Goal: Obtain resource: Download file/media

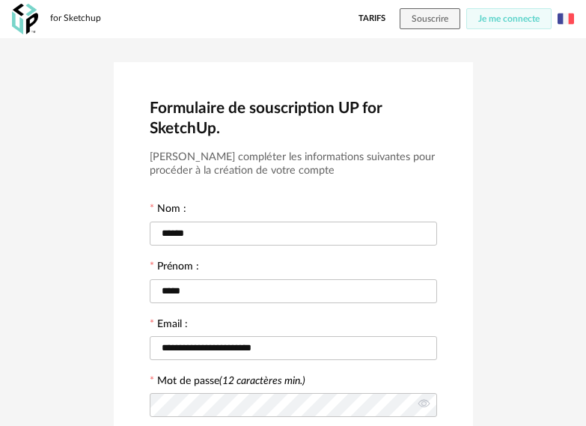
scroll to position [345, 0]
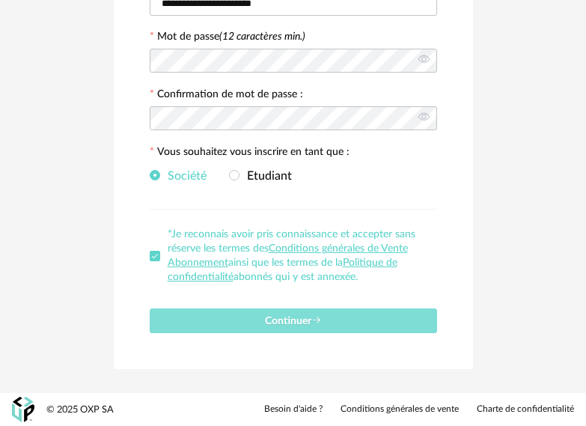
click at [307, 322] on span "Continuer" at bounding box center [293, 321] width 57 height 10
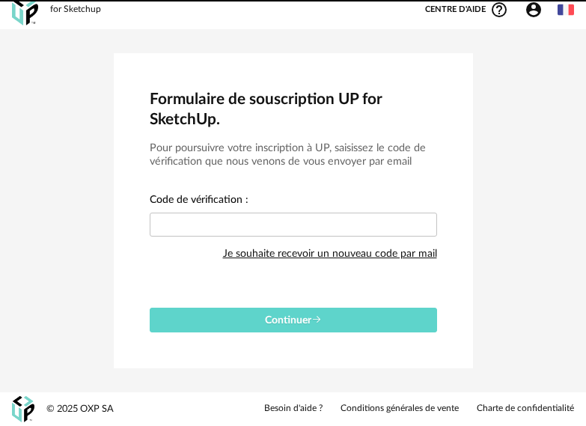
scroll to position [9, 0]
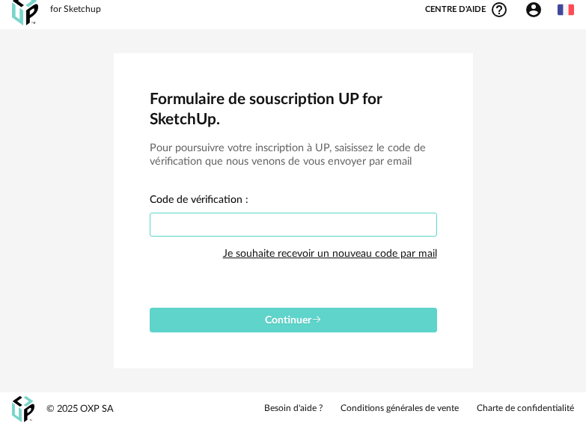
click at [208, 222] on input "text" at bounding box center [294, 225] width 288 height 24
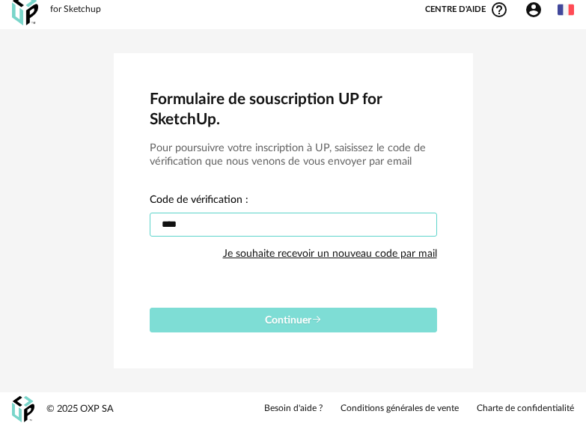
type input "****"
click at [317, 317] on icon "submit" at bounding box center [317, 320] width 10 height 10
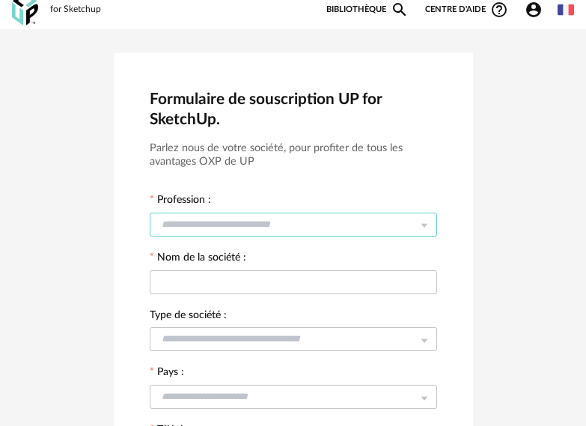
click at [276, 227] on input "text" at bounding box center [294, 225] width 288 height 24
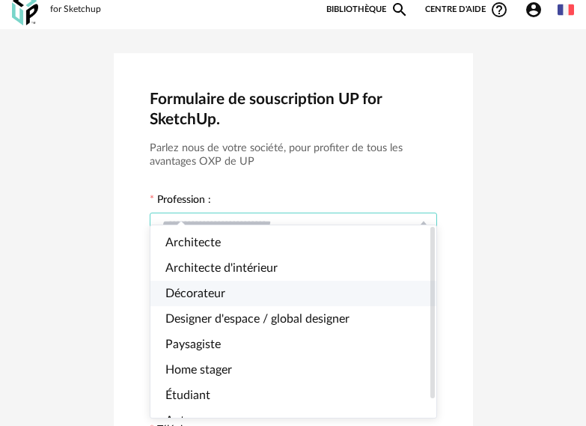
click at [232, 285] on li "Décorateur" at bounding box center [300, 293] width 299 height 25
type input "**********"
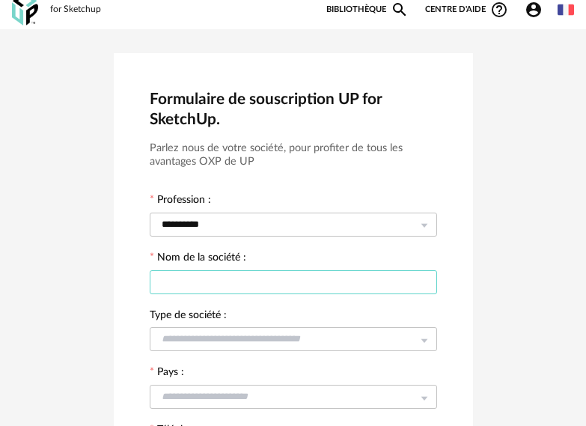
click at [228, 285] on input "text" at bounding box center [294, 282] width 288 height 24
type input "*"
type input "**********"
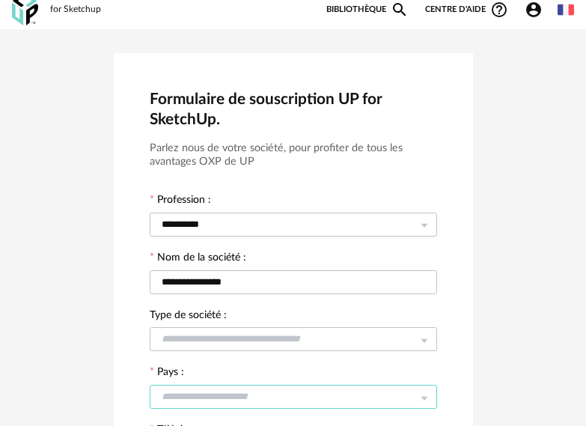
click at [187, 398] on input "text" at bounding box center [294, 397] width 288 height 24
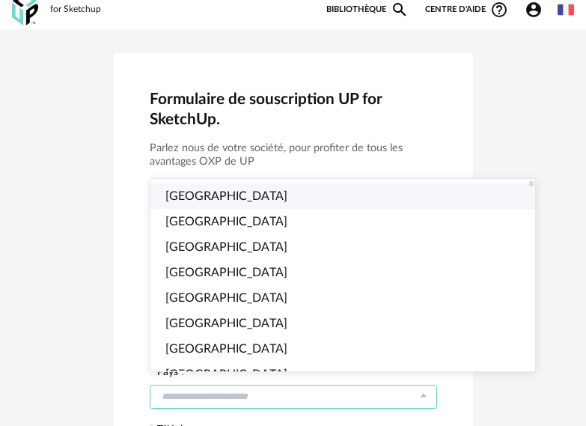
click at [207, 191] on li "France" at bounding box center [350, 195] width 398 height 25
type input "******"
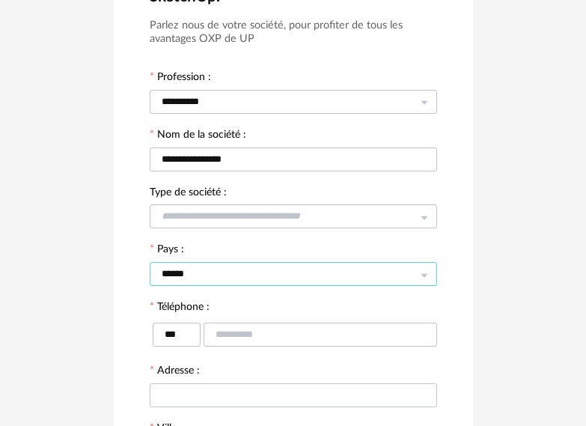
scroll to position [159, 0]
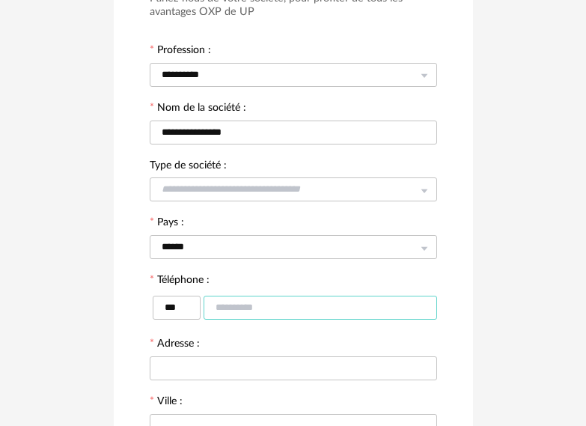
click at [266, 307] on input "text" at bounding box center [321, 308] width 234 height 24
type input "**********"
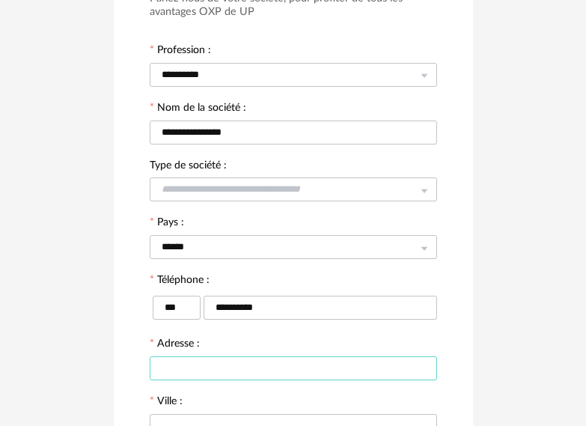
click at [243, 364] on input "text" at bounding box center [294, 368] width 288 height 24
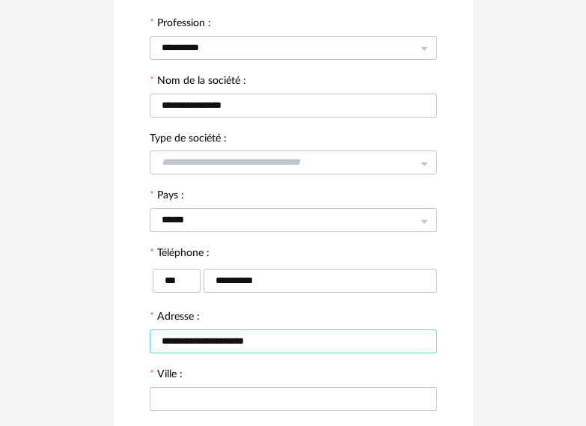
scroll to position [234, 0]
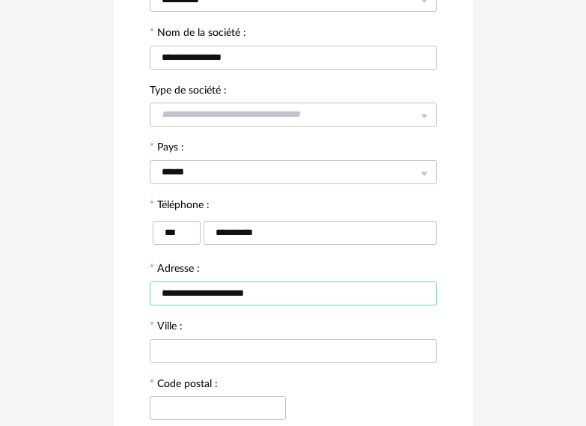
type input "**********"
click at [273, 344] on input "text" at bounding box center [294, 351] width 288 height 24
click at [239, 401] on input "text" at bounding box center [218, 408] width 136 height 24
click at [219, 347] on input "text" at bounding box center [294, 351] width 288 height 24
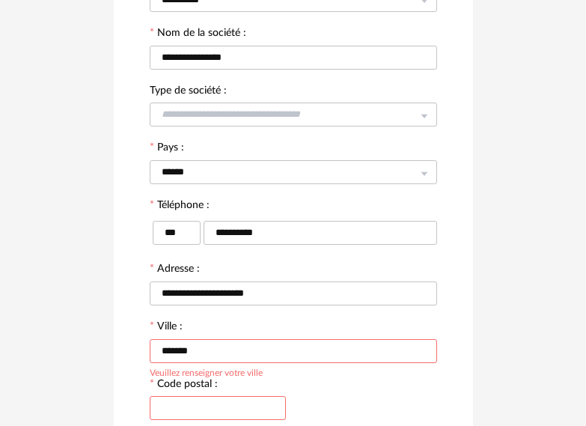
type input "*******"
click at [192, 394] on div at bounding box center [218, 407] width 136 height 30
click at [193, 402] on input "text" at bounding box center [218, 408] width 136 height 24
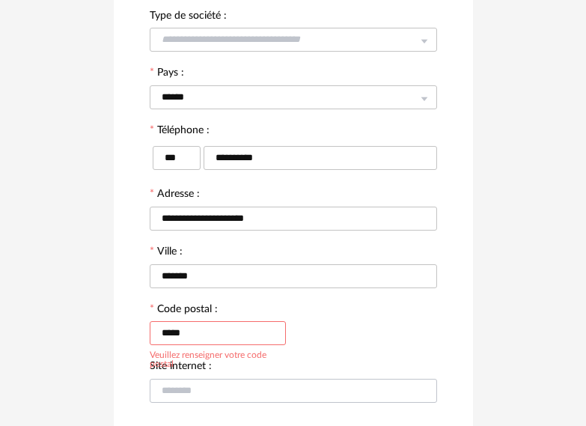
type input "*****"
click at [255, 388] on input "text" at bounding box center [294, 391] width 288 height 24
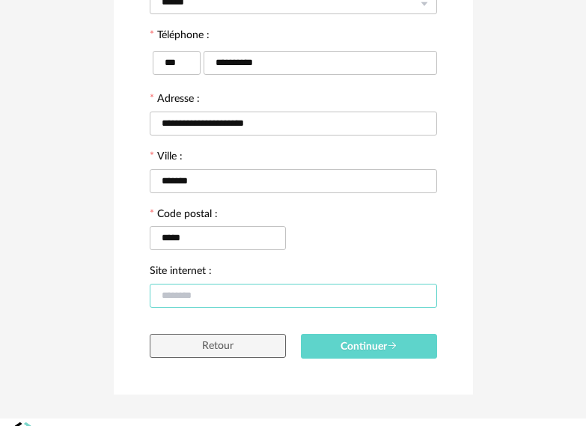
scroll to position [430, 0]
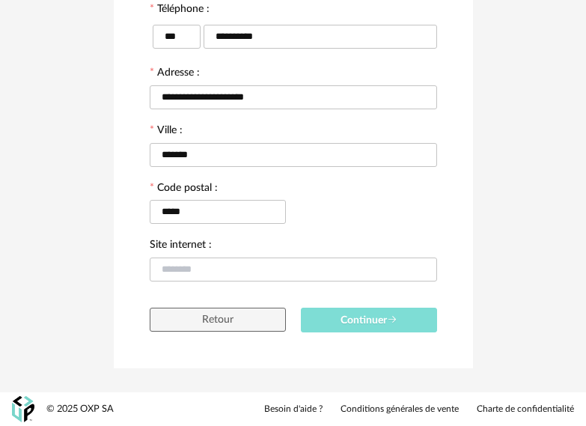
click at [379, 323] on span "Continuer" at bounding box center [369, 320] width 57 height 10
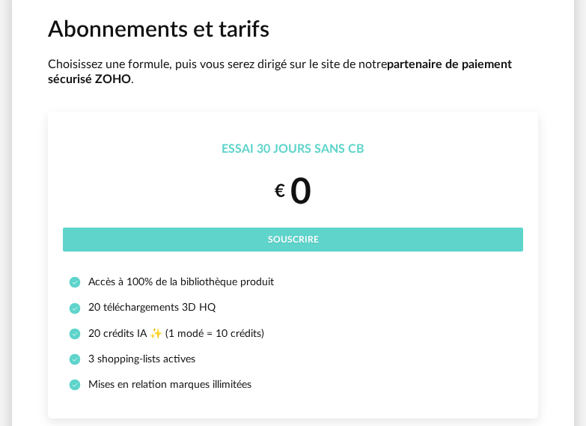
scroll to position [150, 0]
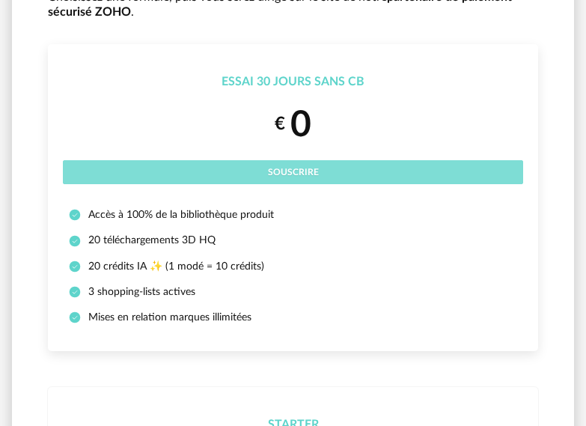
click at [345, 176] on button "Souscrire" at bounding box center [293, 172] width 461 height 24
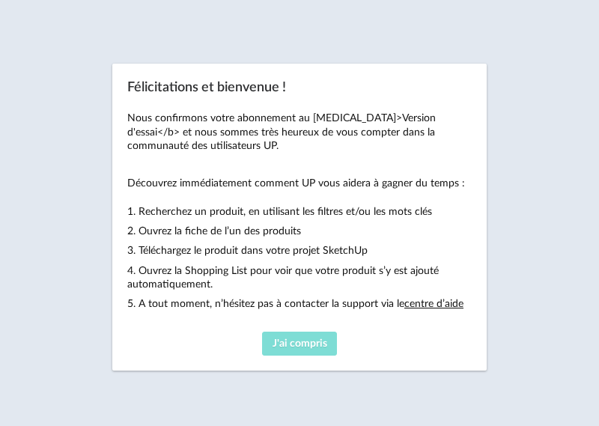
click at [284, 345] on span "J'ai compris" at bounding box center [300, 344] width 55 height 10
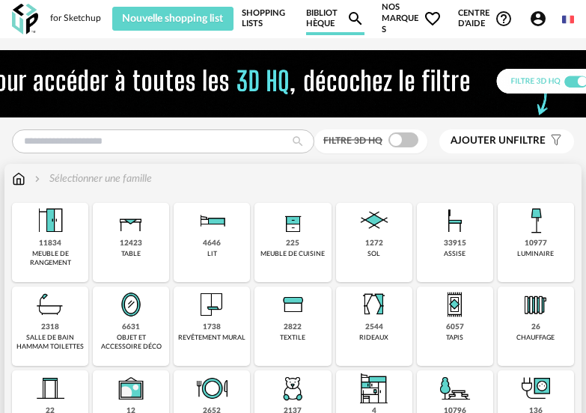
click at [218, 251] on div "4646 lit" at bounding box center [212, 242] width 76 height 79
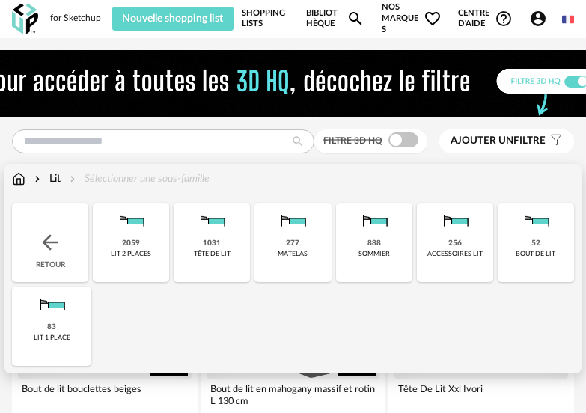
click at [119, 254] on div "lit 2 places" at bounding box center [131, 254] width 40 height 8
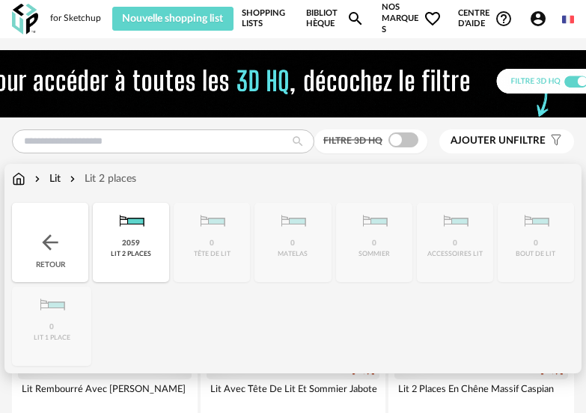
click at [55, 177] on div "Lit" at bounding box center [45, 179] width 29 height 15
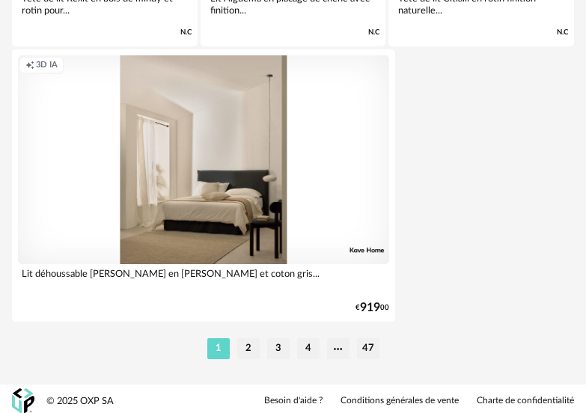
scroll to position [5651, 0]
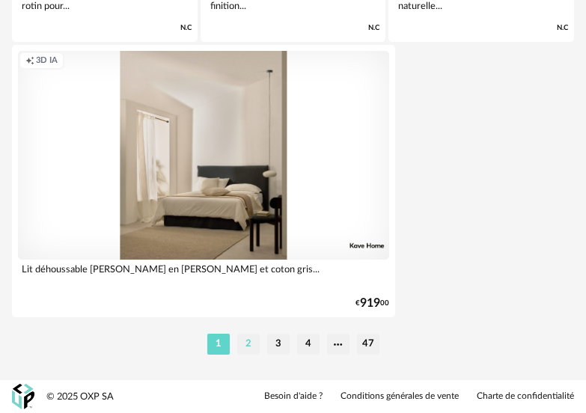
click at [248, 335] on li "2" at bounding box center [248, 344] width 22 height 21
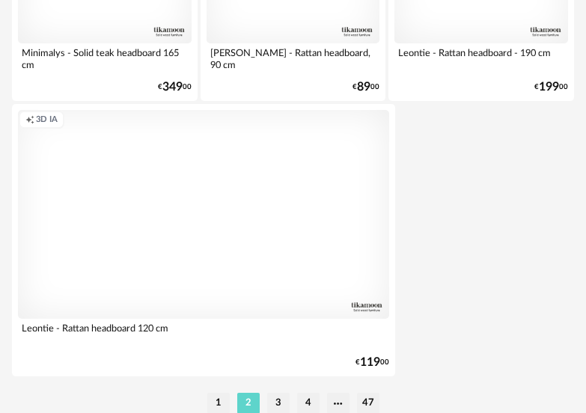
scroll to position [5651, 0]
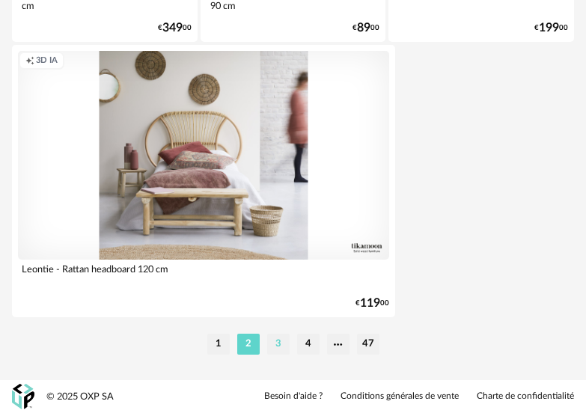
click at [276, 342] on li "3" at bounding box center [278, 344] width 22 height 21
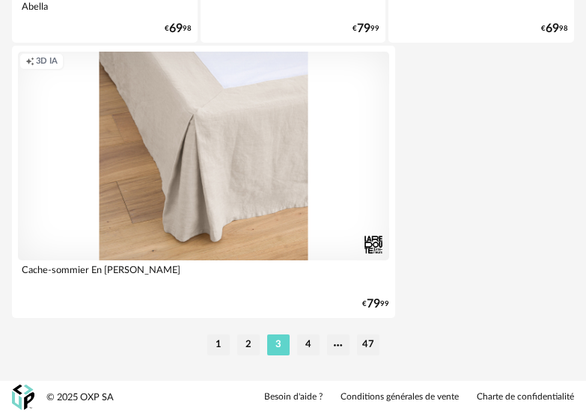
scroll to position [5651, 0]
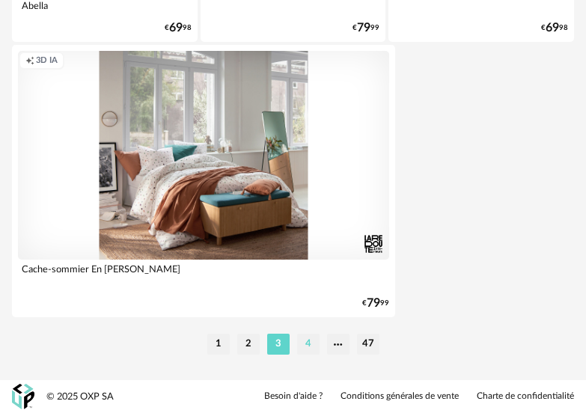
click at [312, 342] on li "4" at bounding box center [308, 344] width 22 height 21
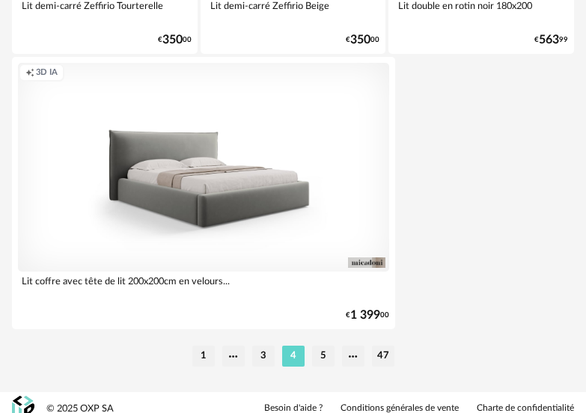
scroll to position [5651, 0]
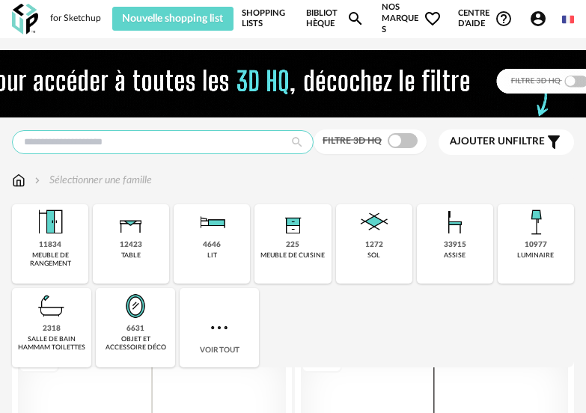
click at [159, 144] on input "text" at bounding box center [163, 142] width 302 height 24
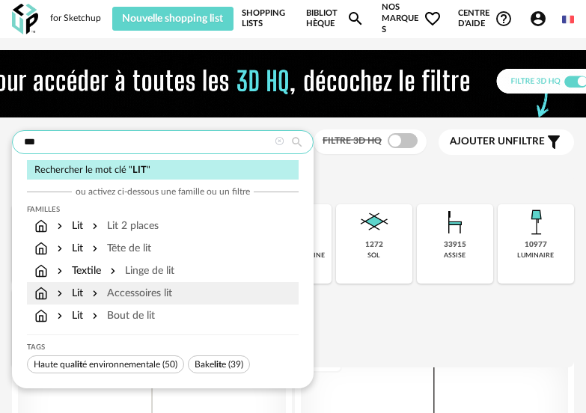
type input "***"
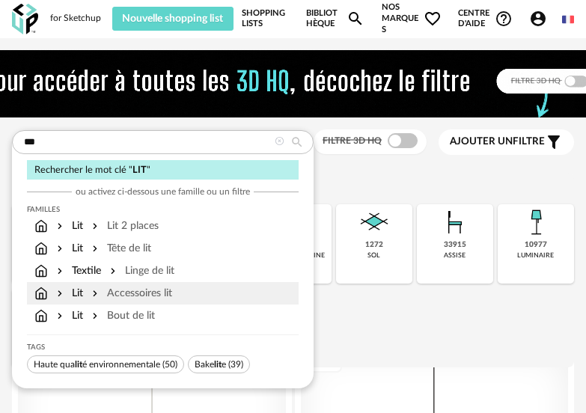
click at [142, 292] on div "Accessoires lit" at bounding box center [130, 293] width 83 height 15
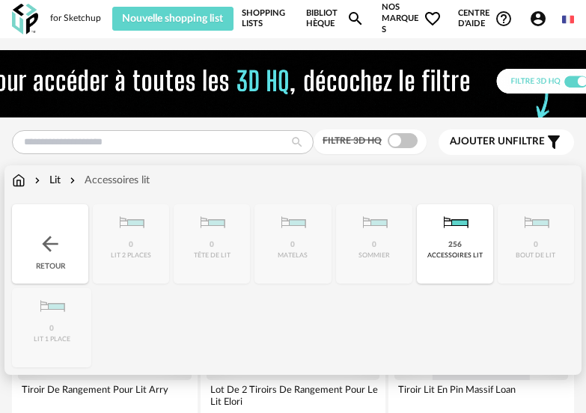
click at [55, 177] on div "Lit" at bounding box center [45, 180] width 29 height 15
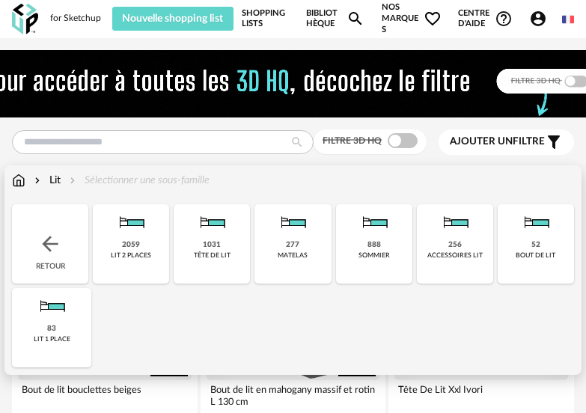
click at [145, 245] on div "2059 lit 2 places" at bounding box center [131, 243] width 76 height 79
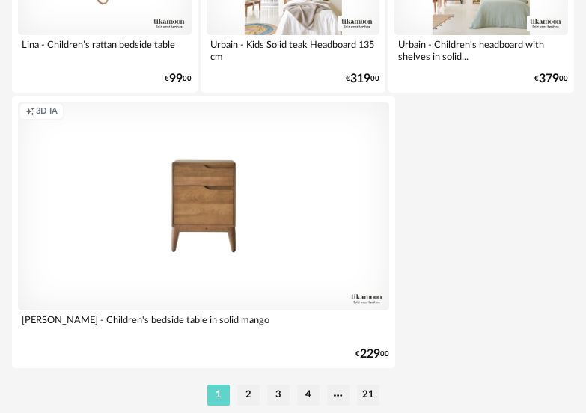
scroll to position [5652, 0]
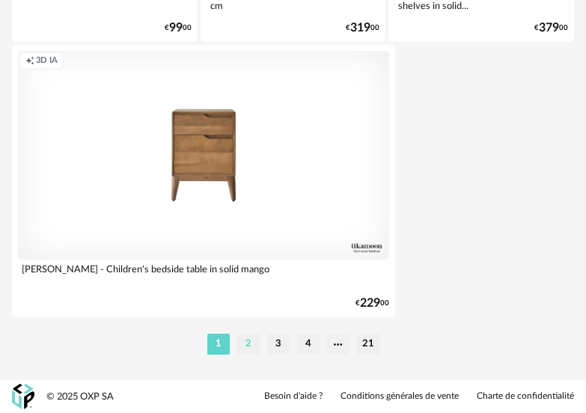
click at [245, 346] on li "2" at bounding box center [248, 344] width 22 height 21
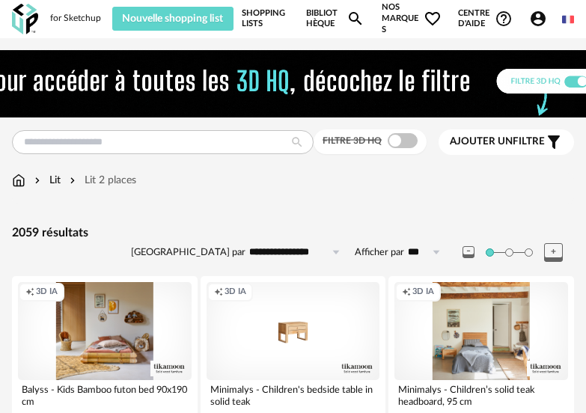
click at [354, 17] on icon "Magnify icon" at bounding box center [356, 19] width 18 height 18
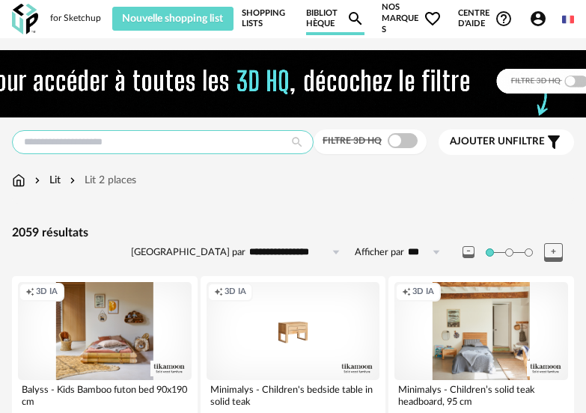
click at [200, 134] on input "text" at bounding box center [163, 142] width 302 height 24
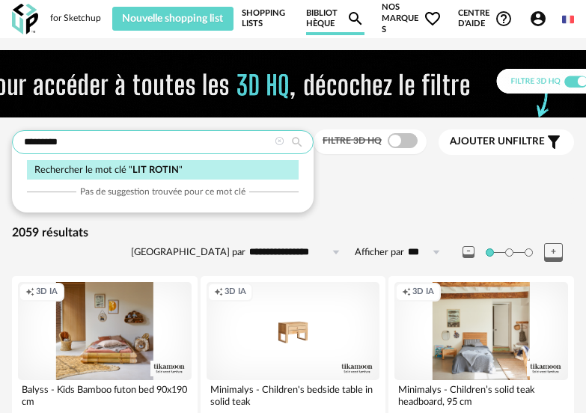
type input "*********"
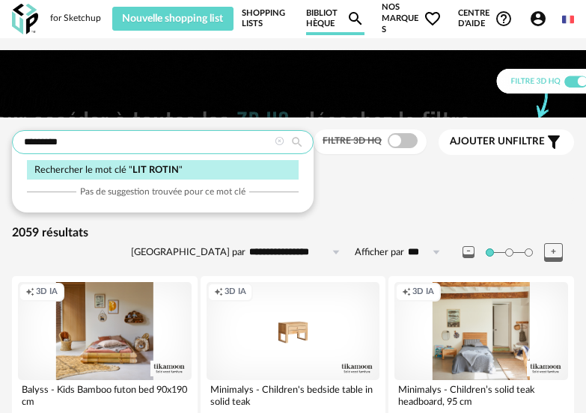
type input "**********"
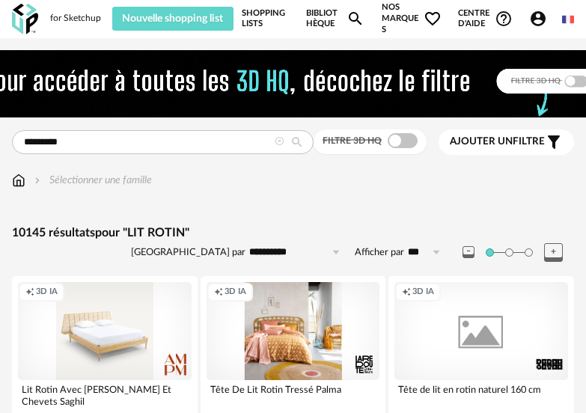
click at [481, 137] on span "Ajouter un" at bounding box center [481, 141] width 63 height 10
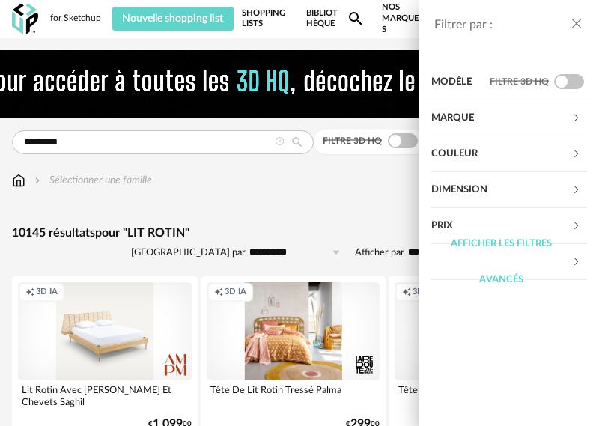
click at [482, 113] on div "Marque" at bounding box center [501, 118] width 140 height 36
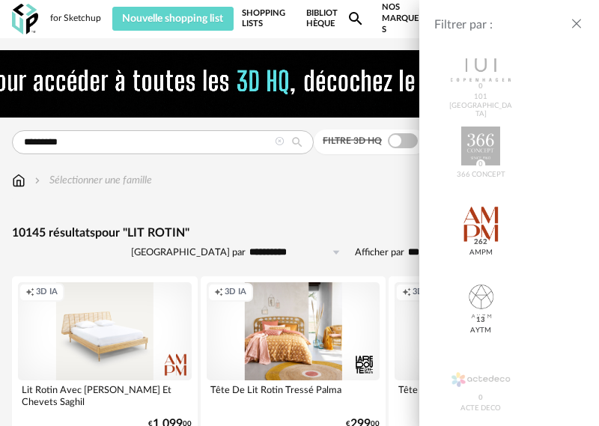
scroll to position [225, 0]
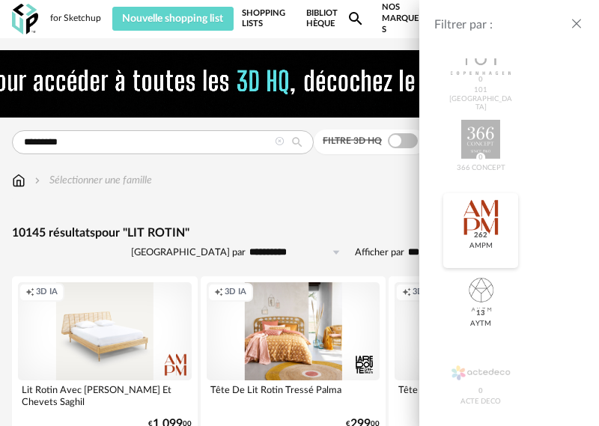
click at [488, 232] on span "262" at bounding box center [481, 236] width 18 height 10
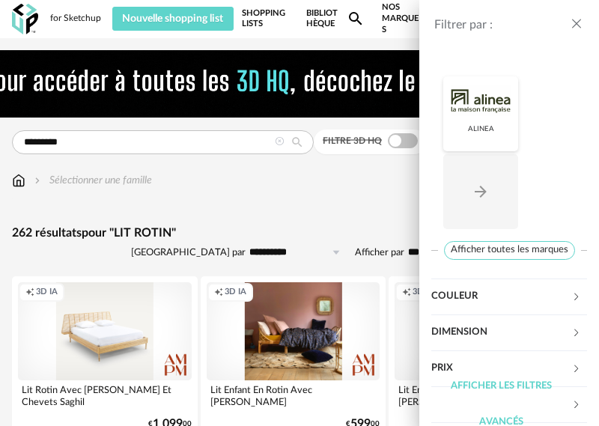
scroll to position [668, 0]
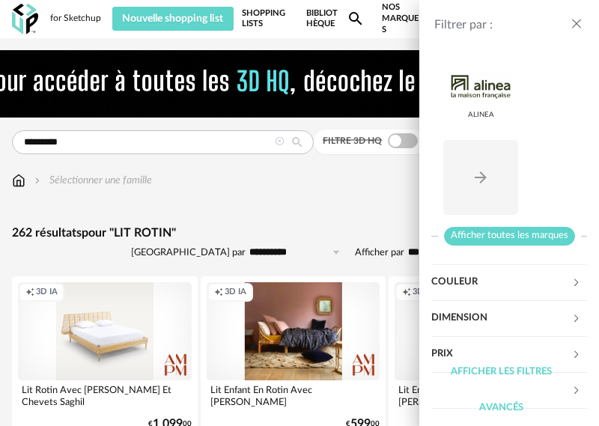
click at [516, 240] on span "Afficher toutes les marques" at bounding box center [509, 236] width 131 height 19
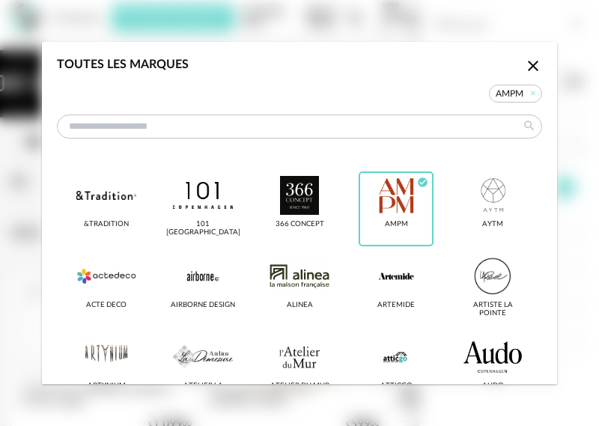
scroll to position [0, 0]
click at [320, 273] on div "dialog" at bounding box center [299, 276] width 59 height 39
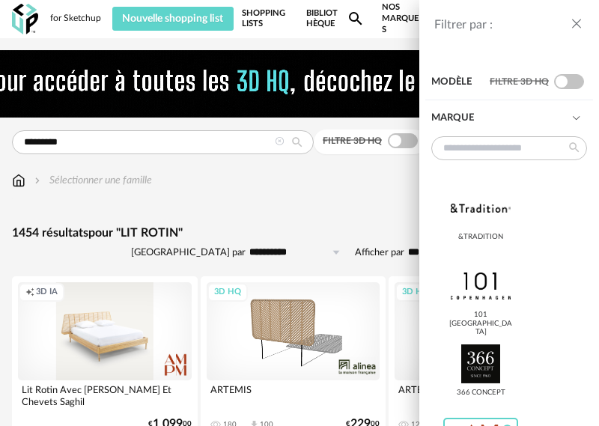
click at [484, 114] on div "Marque" at bounding box center [501, 118] width 140 height 36
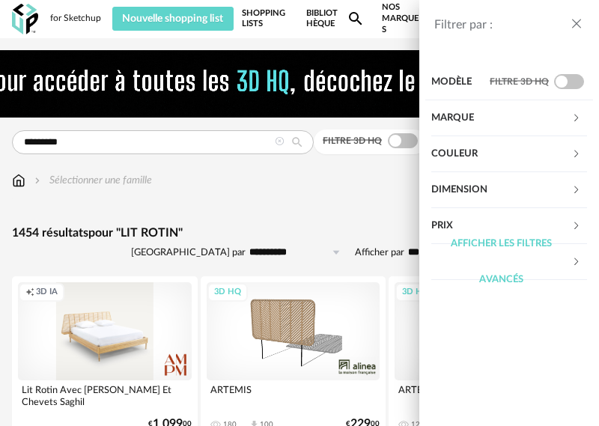
click at [518, 115] on div "Marque" at bounding box center [501, 118] width 140 height 36
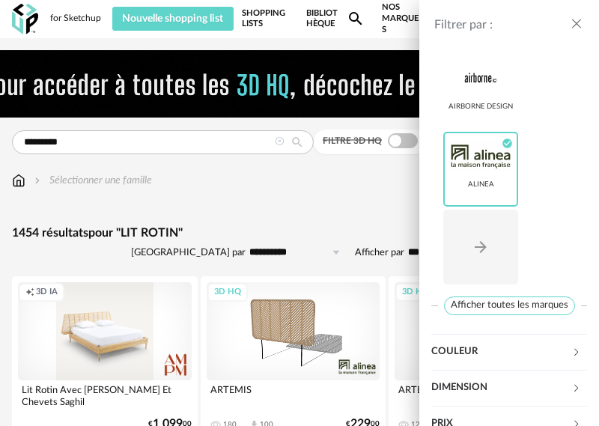
scroll to position [668, 0]
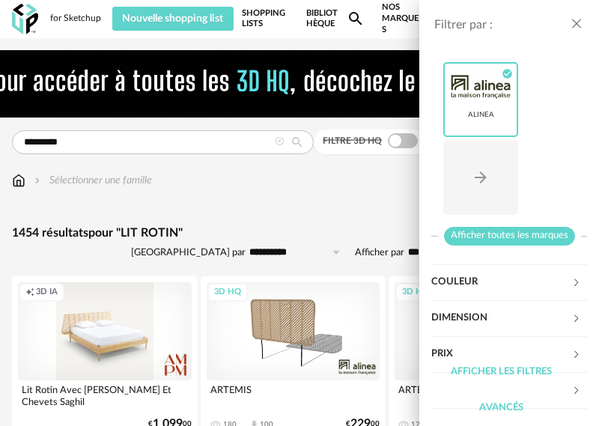
click at [503, 233] on span "Afficher toutes les marques" at bounding box center [509, 236] width 131 height 19
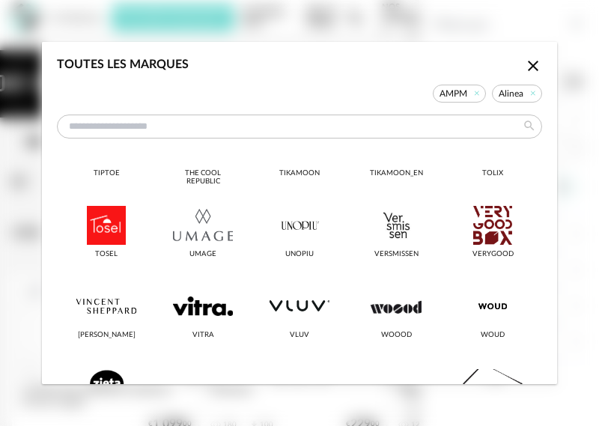
scroll to position [2470, 0]
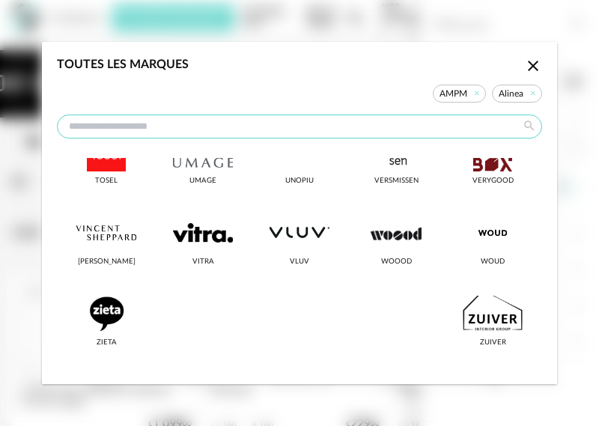
click at [217, 129] on input "dialog" at bounding box center [299, 127] width 485 height 24
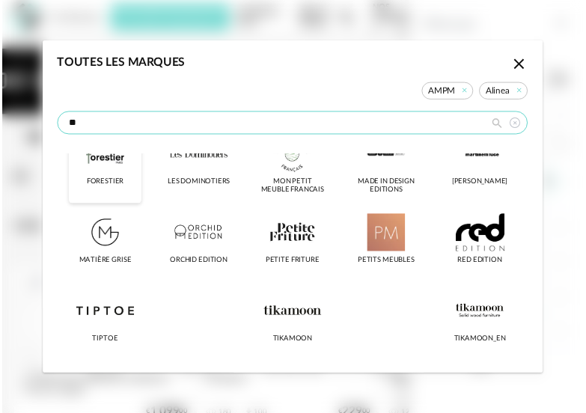
scroll to position [124, 0]
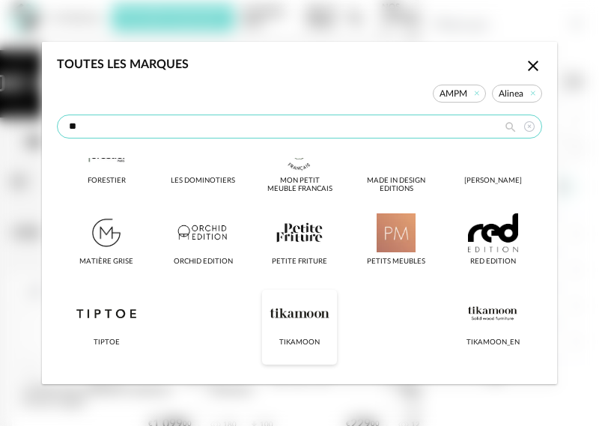
type input "**"
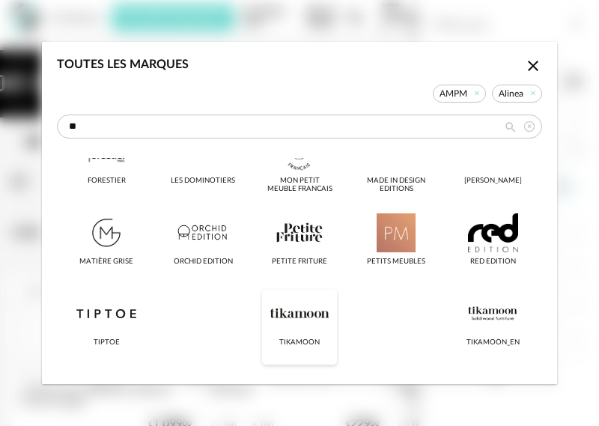
click at [294, 315] on div "dialog" at bounding box center [299, 313] width 59 height 39
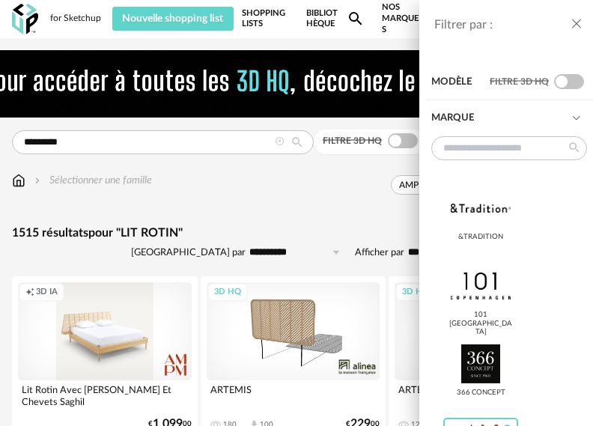
click at [282, 205] on div "Filtrer par : Modèle Filtre 3D HQ Marque &tradition 101 [GEOGRAPHIC_DATA] 366 C…" at bounding box center [299, 213] width 599 height 426
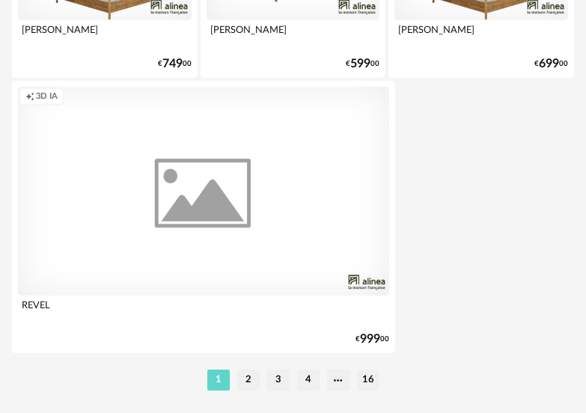
scroll to position [5617, 0]
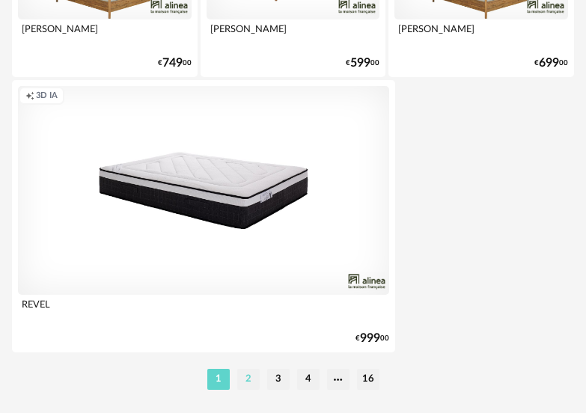
click at [255, 383] on li "2" at bounding box center [248, 379] width 22 height 21
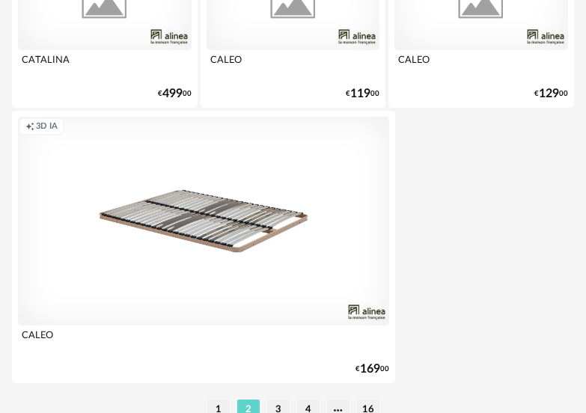
scroll to position [5652, 0]
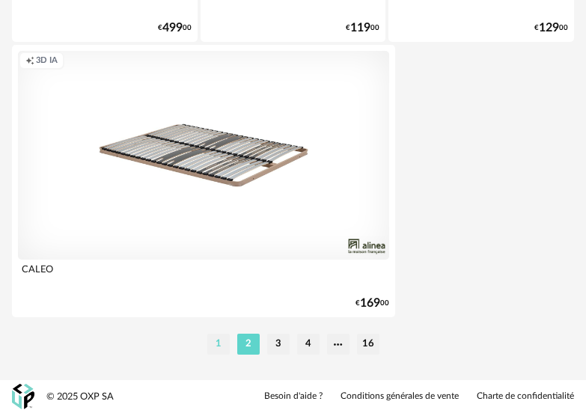
click at [216, 346] on li "1" at bounding box center [218, 344] width 22 height 21
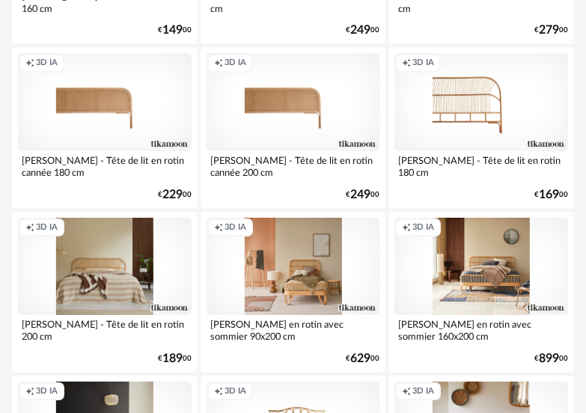
scroll to position [749, 0]
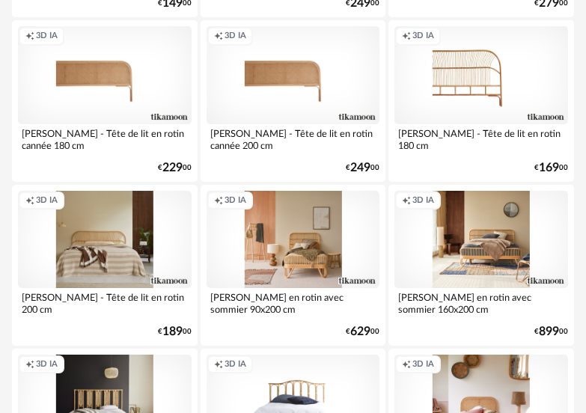
click at [122, 262] on div "Creation icon 3D IA" at bounding box center [105, 239] width 174 height 97
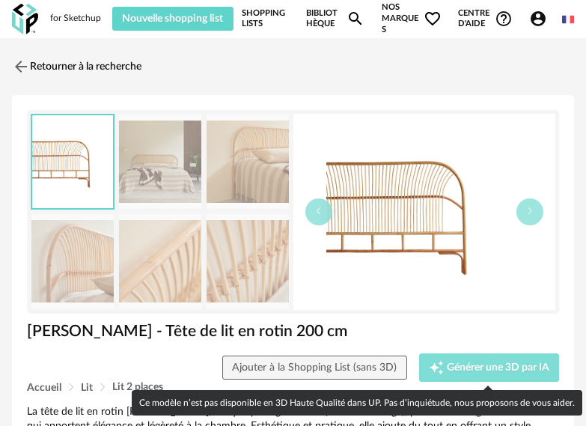
click at [455, 363] on span "Générer une 3D par IA" at bounding box center [498, 367] width 103 height 10
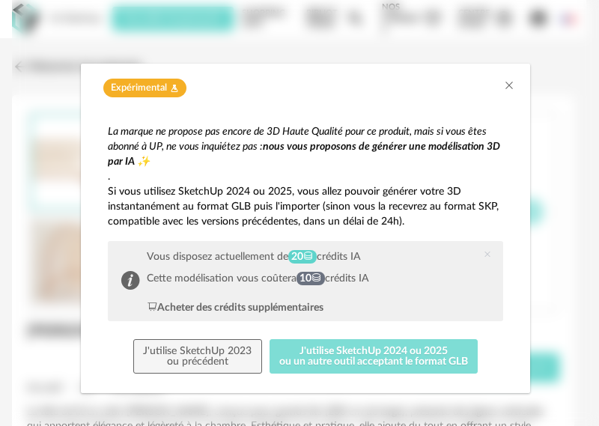
click at [381, 359] on button "J'utilise SketchUp 2024 ou 2025 ou un autre outil acceptant le format GLB" at bounding box center [374, 356] width 209 height 34
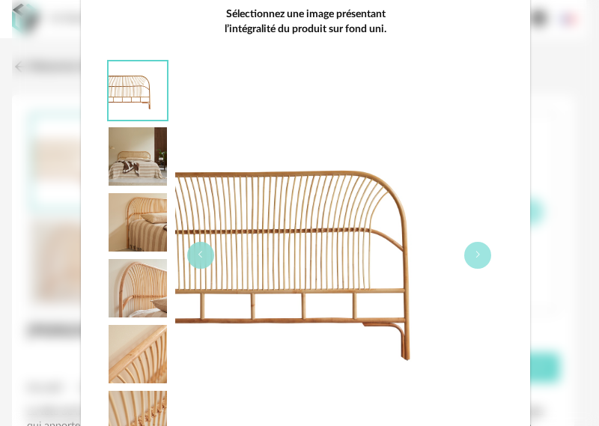
scroll to position [225, 0]
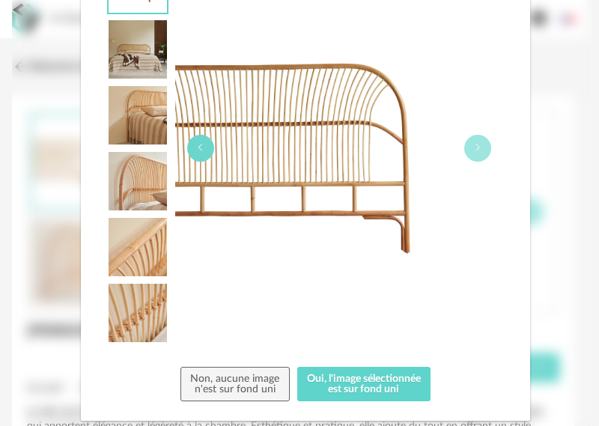
click at [196, 151] on icon "dialog" at bounding box center [200, 147] width 9 height 9
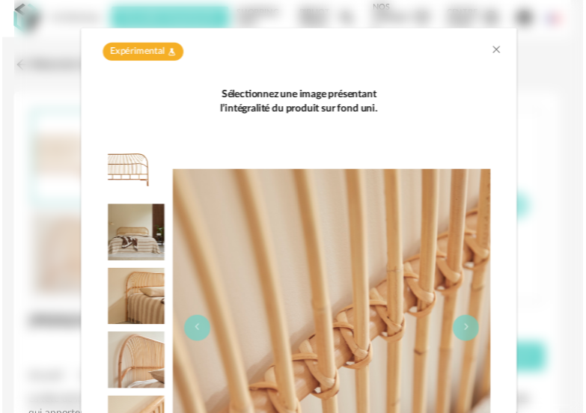
scroll to position [32, 0]
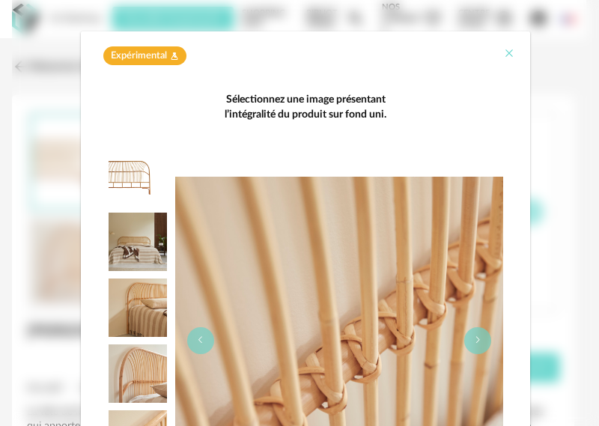
click at [503, 53] on icon "Close" at bounding box center [509, 53] width 12 height 12
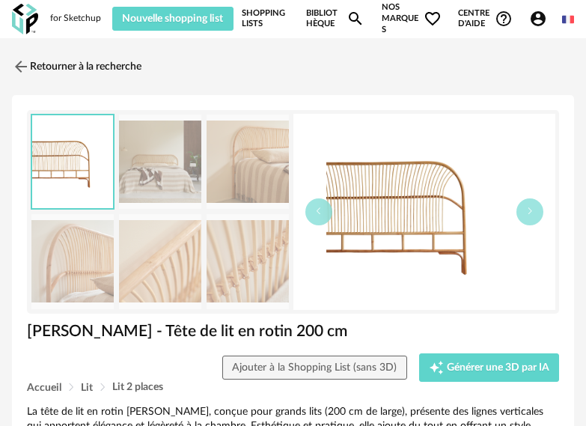
click at [316, 13] on link "Bibliothèque Magnify icon" at bounding box center [335, 18] width 59 height 33
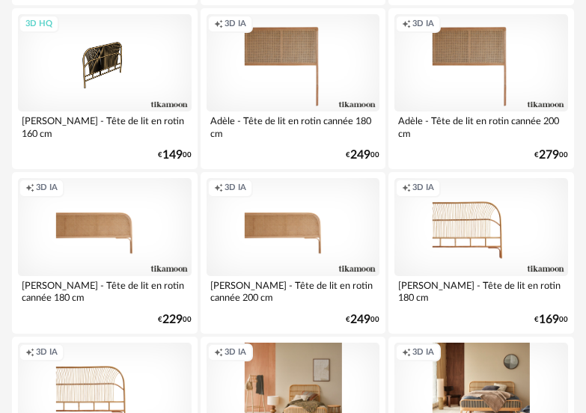
scroll to position [599, 0]
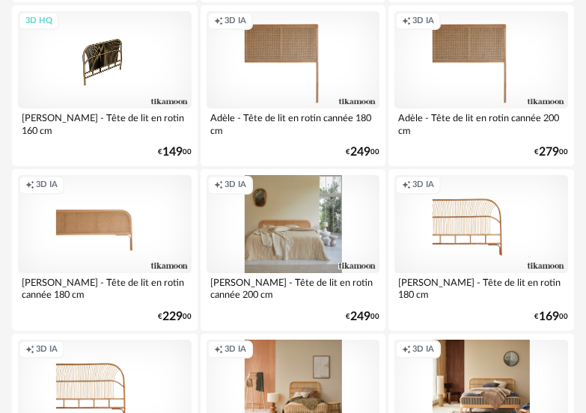
click at [297, 250] on div "Creation icon 3D IA" at bounding box center [294, 223] width 174 height 97
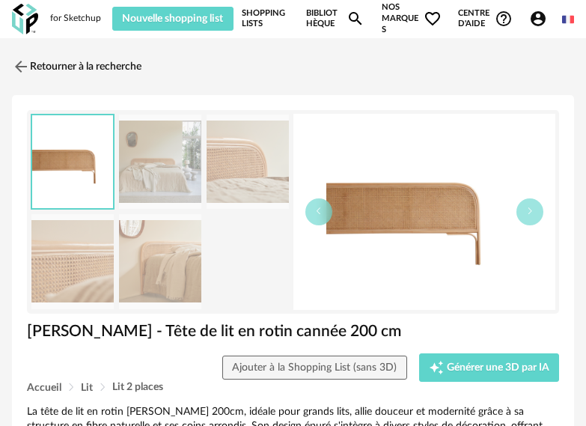
click at [323, 23] on link "Bibliothèque Magnify icon" at bounding box center [335, 18] width 59 height 33
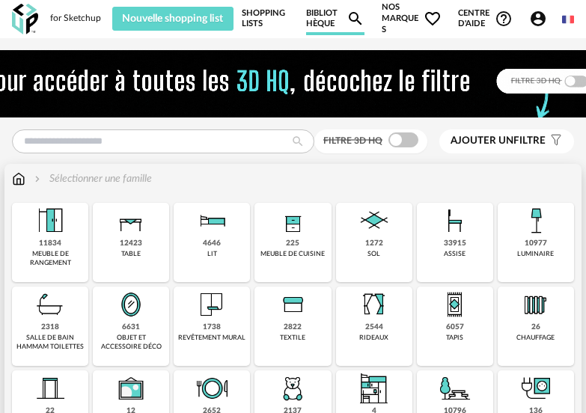
click at [52, 249] on div "11834" at bounding box center [50, 244] width 22 height 10
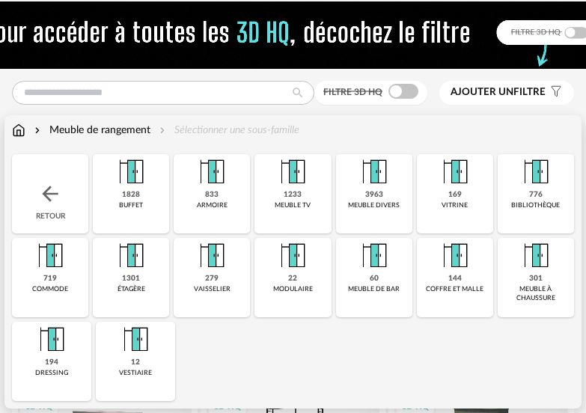
scroll to position [75, 0]
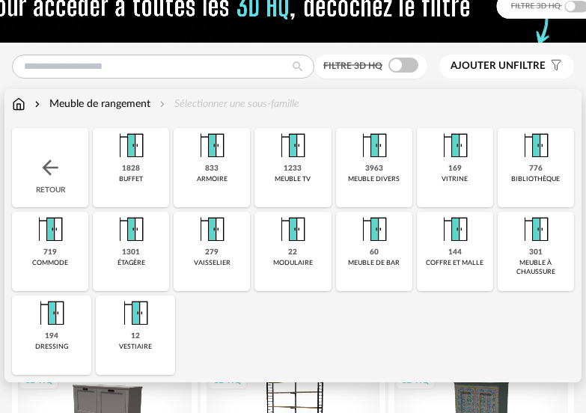
click at [215, 151] on img at bounding box center [212, 146] width 36 height 36
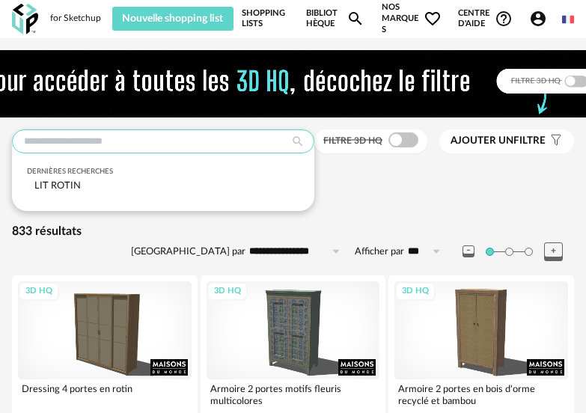
click at [228, 149] on input "text" at bounding box center [163, 142] width 303 height 24
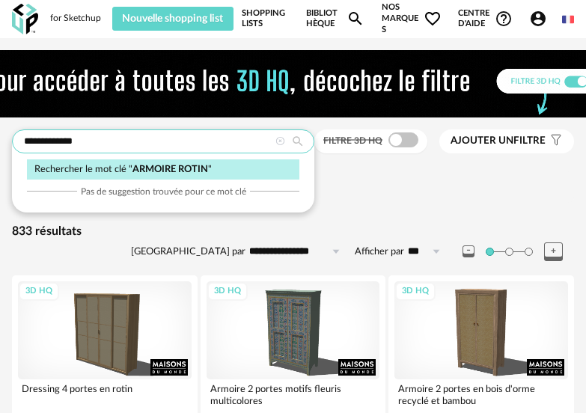
type input "**********"
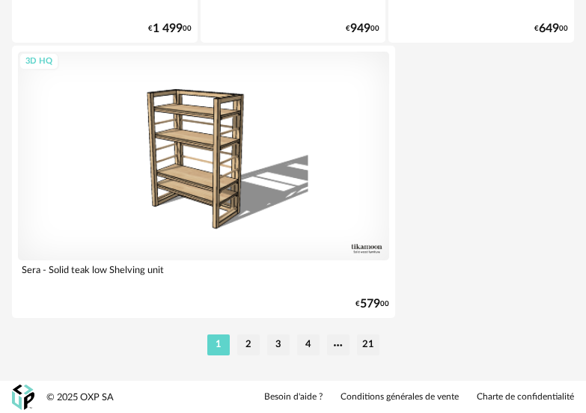
scroll to position [5651, 0]
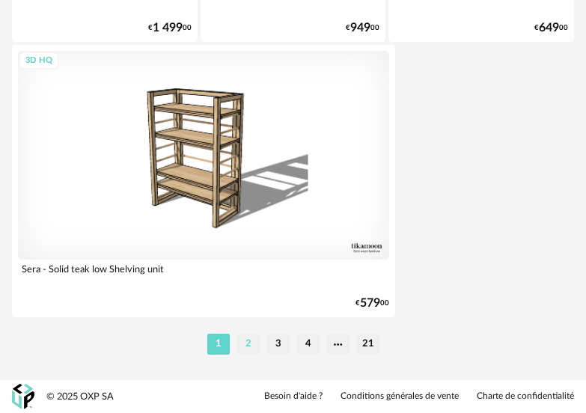
click at [247, 347] on li "2" at bounding box center [248, 344] width 22 height 21
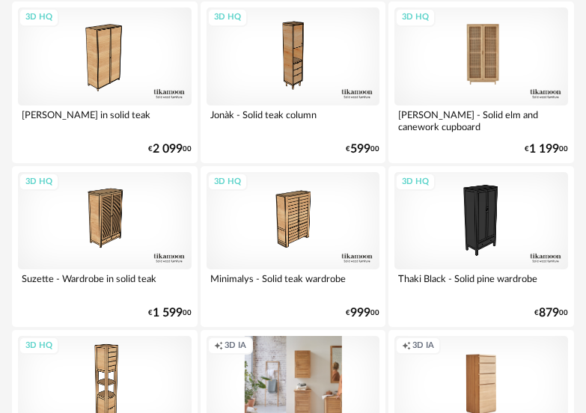
scroll to position [300, 0]
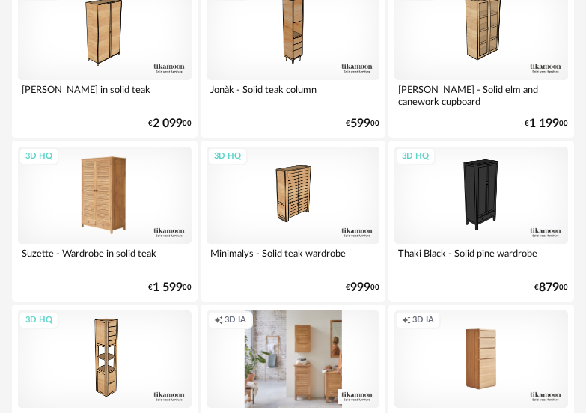
click at [98, 214] on div "3D HQ" at bounding box center [105, 195] width 174 height 97
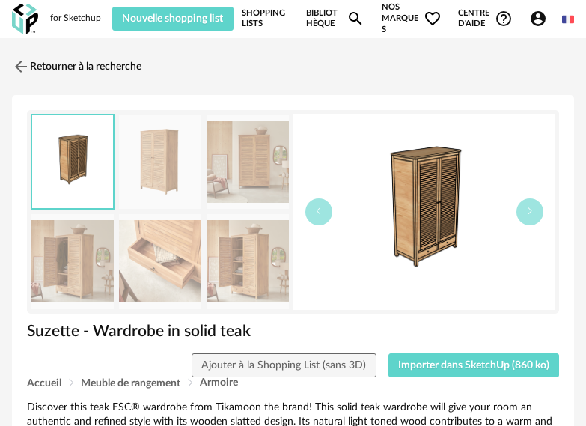
click at [153, 168] on img at bounding box center [160, 162] width 82 height 95
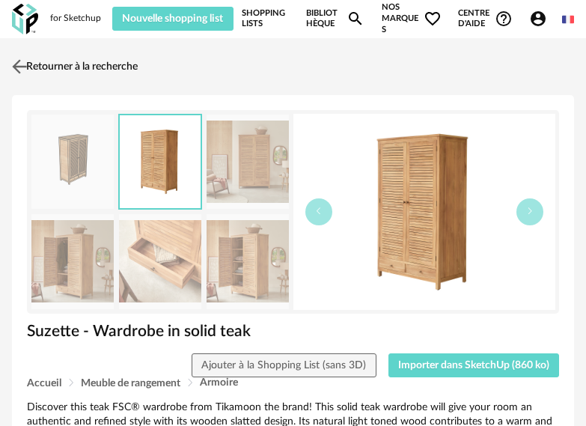
click at [16, 67] on img at bounding box center [20, 66] width 22 height 22
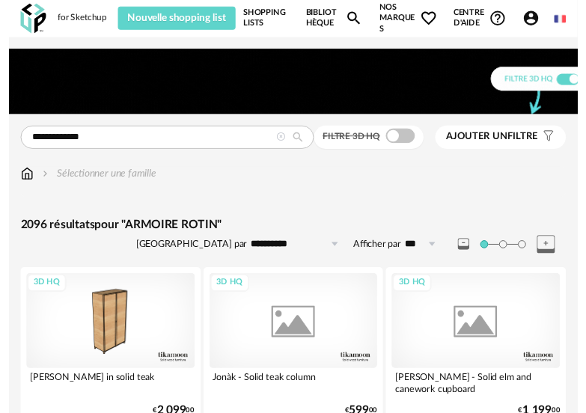
scroll to position [300, 0]
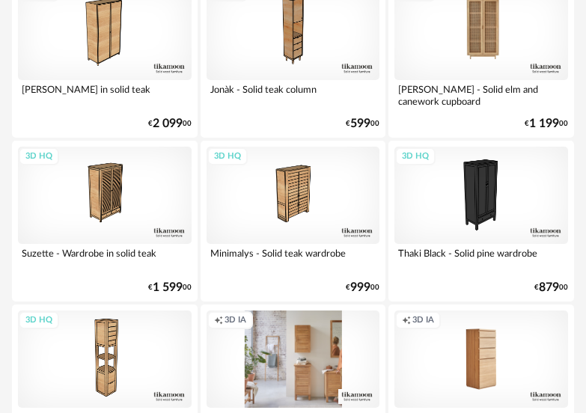
click at [484, 43] on div "3D HQ" at bounding box center [482, 30] width 174 height 97
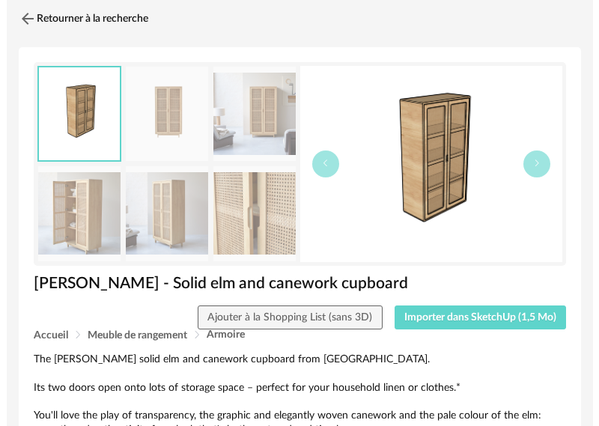
scroll to position [75, 0]
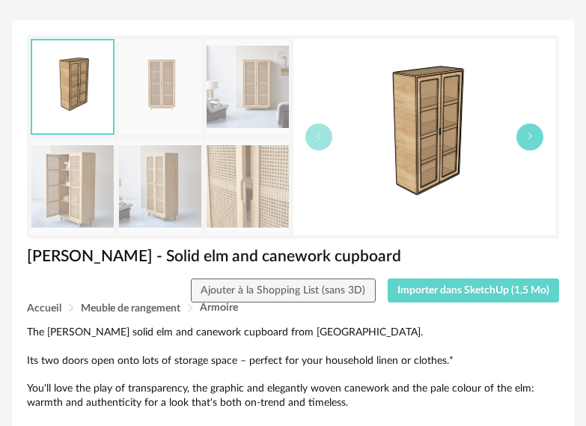
click at [536, 138] on button "button" at bounding box center [530, 137] width 27 height 27
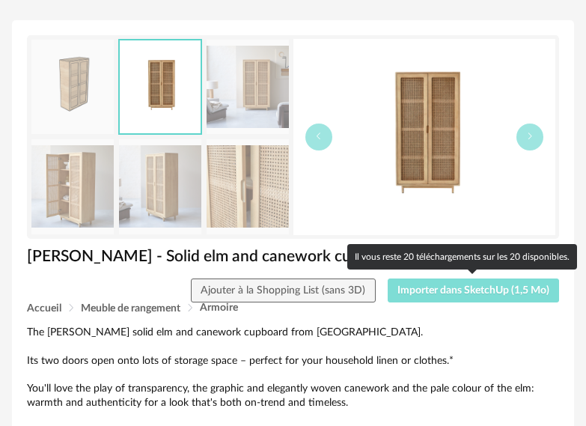
click at [428, 293] on span "Importer dans SketchUp (1,5 Mo)" at bounding box center [474, 290] width 152 height 10
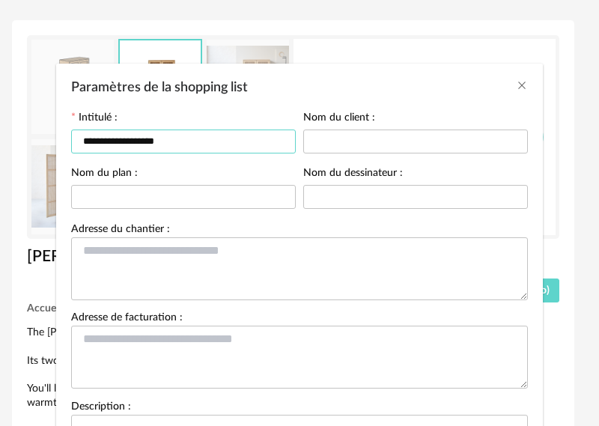
drag, startPoint x: 201, startPoint y: 136, endPoint x: 60, endPoint y: 140, distance: 140.8
click at [60, 140] on div "**********" at bounding box center [299, 309] width 487 height 410
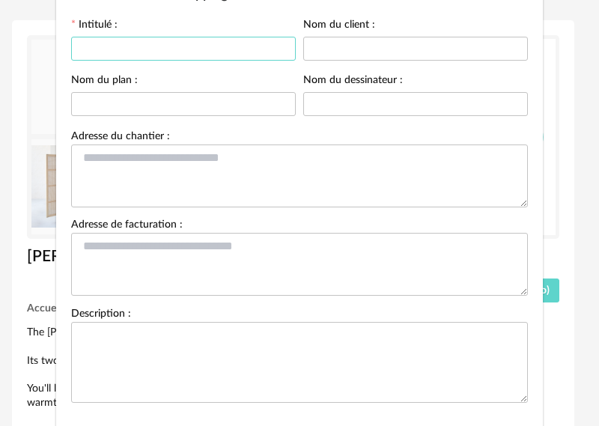
scroll to position [173, 0]
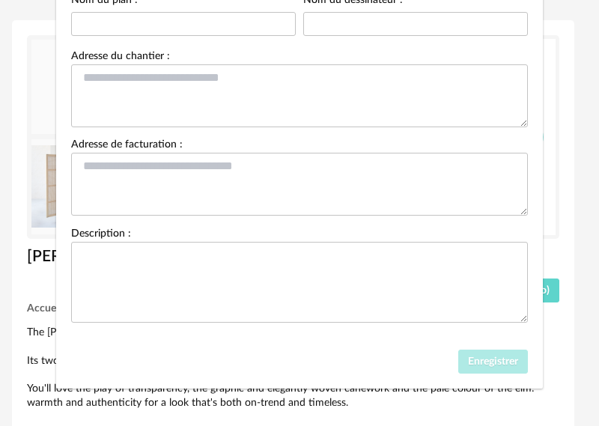
click at [382, 377] on div "Enregistrer" at bounding box center [299, 365] width 487 height 46
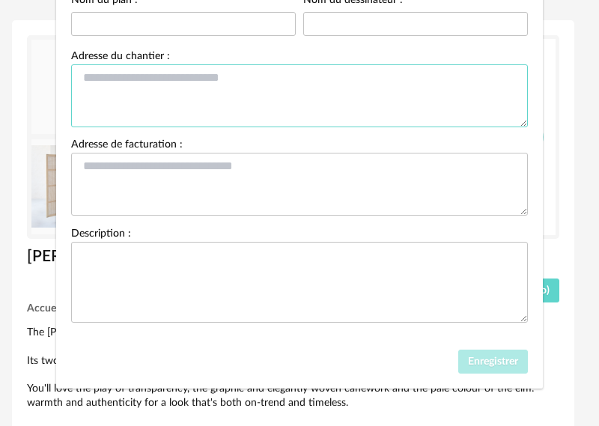
click at [319, 94] on textarea "Paramètres de la shopping list" at bounding box center [299, 95] width 457 height 63
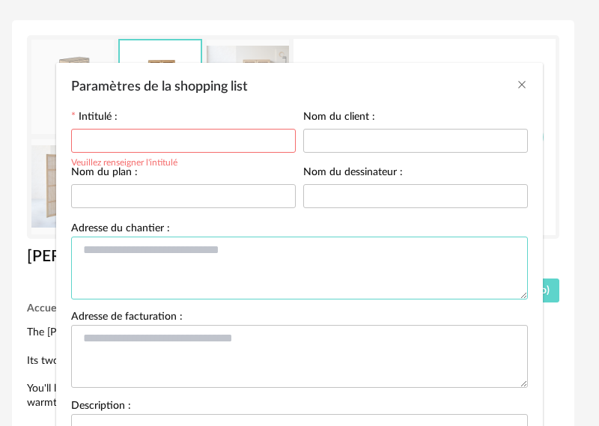
scroll to position [0, 0]
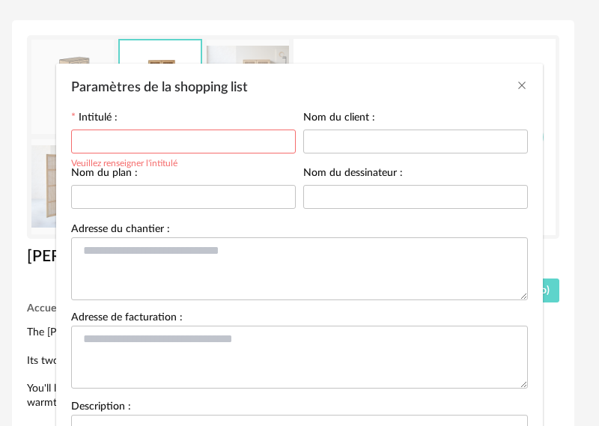
click at [112, 146] on input "Paramètres de la shopping list" at bounding box center [183, 142] width 225 height 24
type input "********"
click at [442, 95] on div "Paramètres de la shopping list" at bounding box center [299, 84] width 487 height 40
click at [516, 90] on icon "Close" at bounding box center [522, 85] width 12 height 12
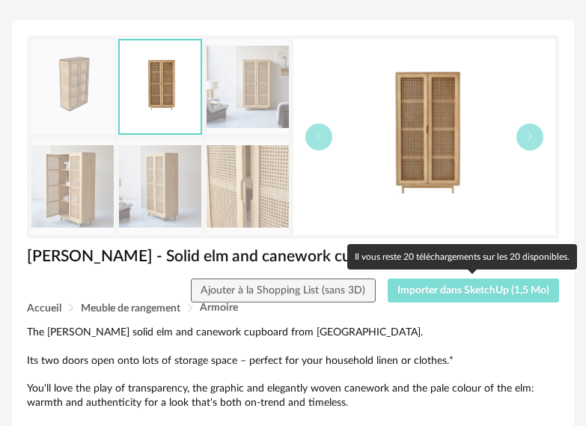
click at [422, 287] on span "Importer dans SketchUp (1,5 Mo)" at bounding box center [474, 290] width 152 height 10
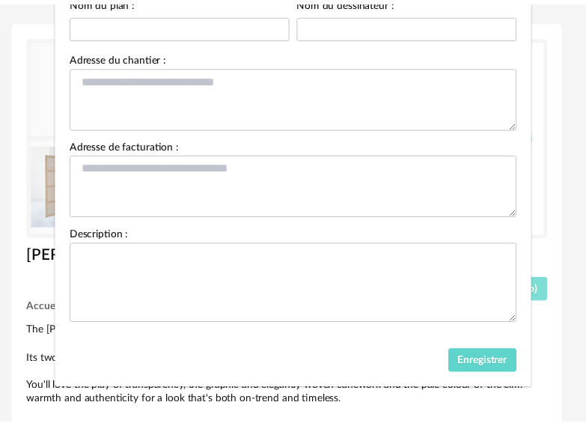
scroll to position [173, 0]
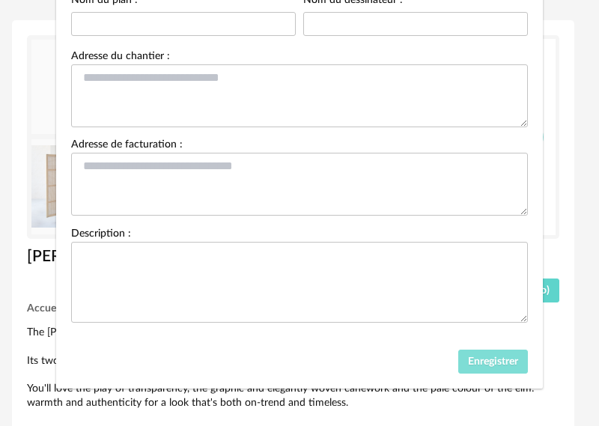
click at [475, 366] on span "Enregistrer" at bounding box center [493, 361] width 50 height 10
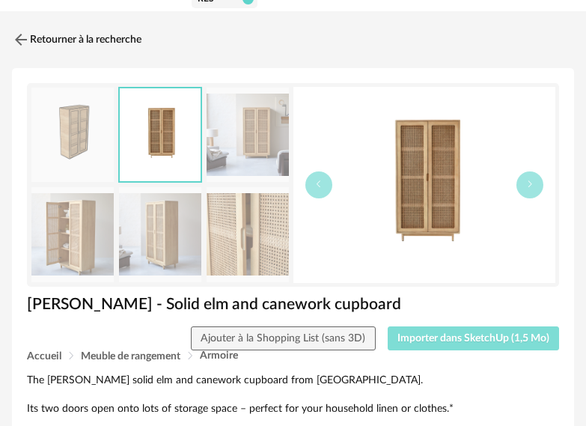
click at [461, 336] on span "Importer dans SketchUp (1,5 Mo)" at bounding box center [474, 338] width 152 height 10
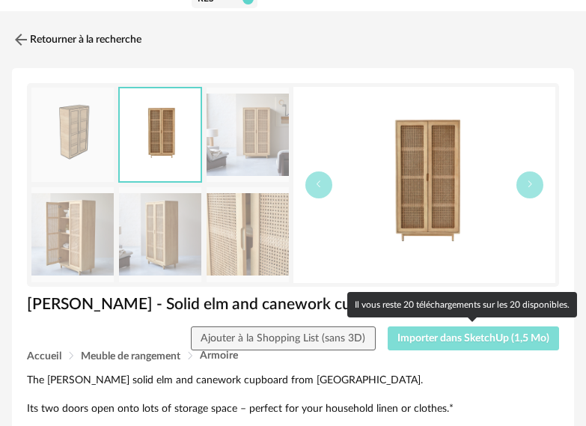
click at [497, 336] on span "Importer dans SketchUp (1,5 Mo)" at bounding box center [474, 338] width 152 height 10
